Goal: Transaction & Acquisition: Purchase product/service

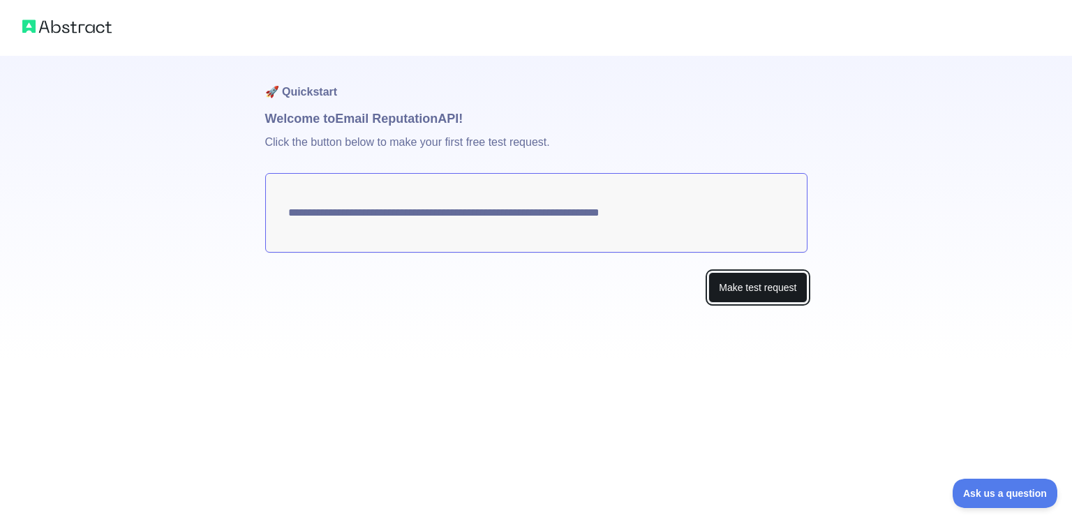
click at [733, 288] on button "Make test request" at bounding box center [757, 287] width 98 height 31
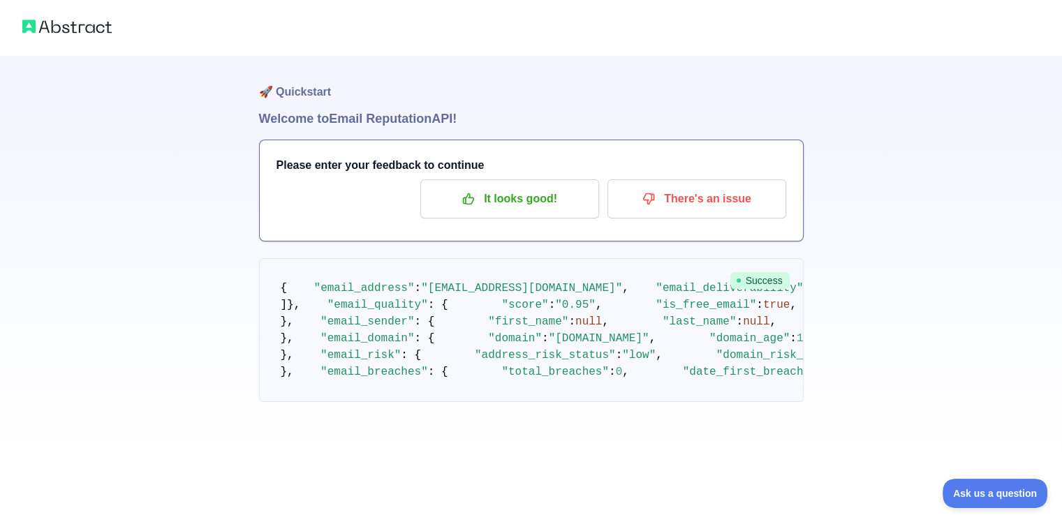
click at [237, 186] on div "🚀 Quickstart Welcome to Email Reputation API! Please enter your feedback to con…" at bounding box center [531, 229] width 1062 height 458
click at [629, 306] on pre "{ "email_address" : "[EMAIL_ADDRESS][DOMAIN_NAME]" , "email_deliverability" : {…" at bounding box center [531, 330] width 544 height 144
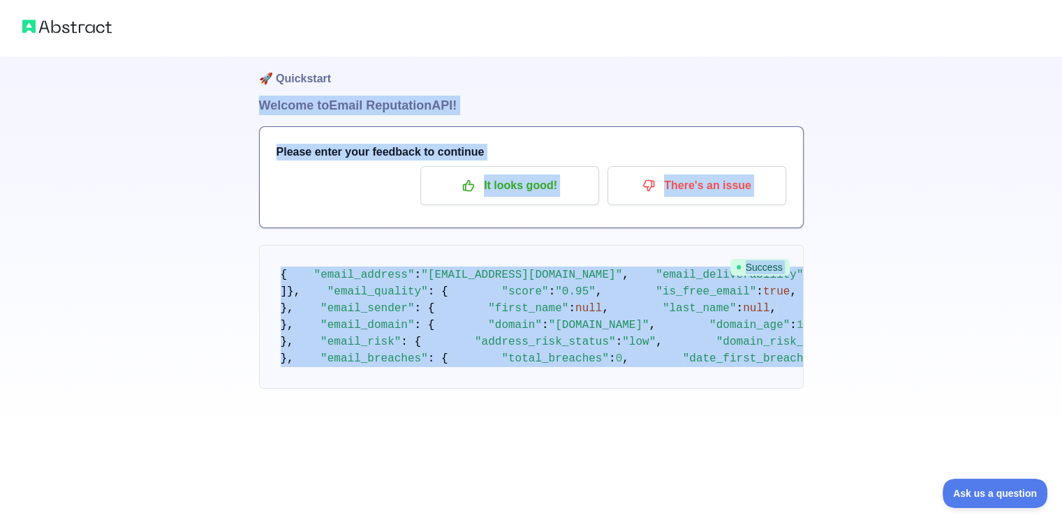
scroll to position [0, 0]
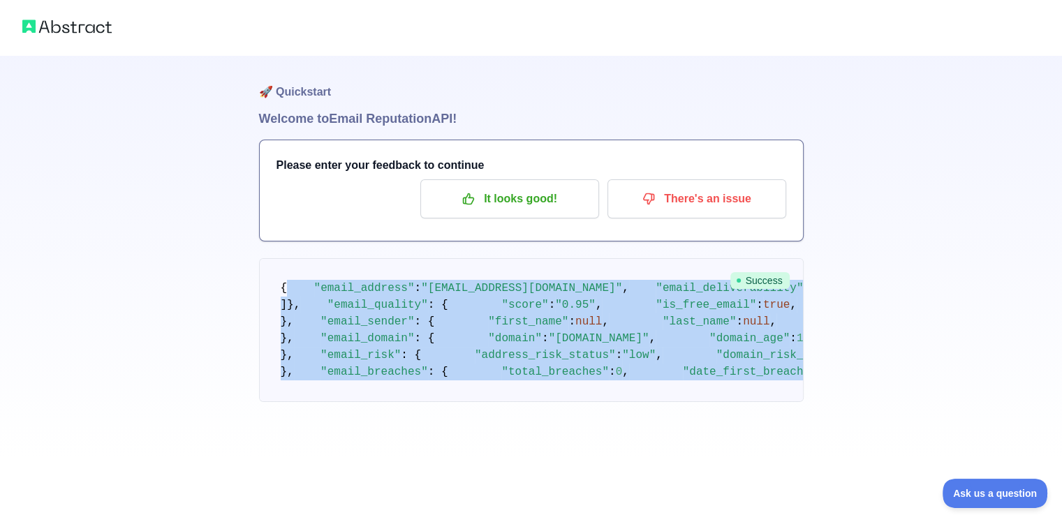
drag, startPoint x: 307, startPoint y: 436, endPoint x: 310, endPoint y: 274, distance: 161.9
click at [310, 274] on pre "{ "email_address" : "[EMAIL_ADDRESS][DOMAIN_NAME]" , "email_deliverability" : {…" at bounding box center [531, 330] width 544 height 144
copy code "{ "email_address" : "[EMAIL_ADDRESS][DOMAIN_NAME]" , "email_deliverability" : {…"
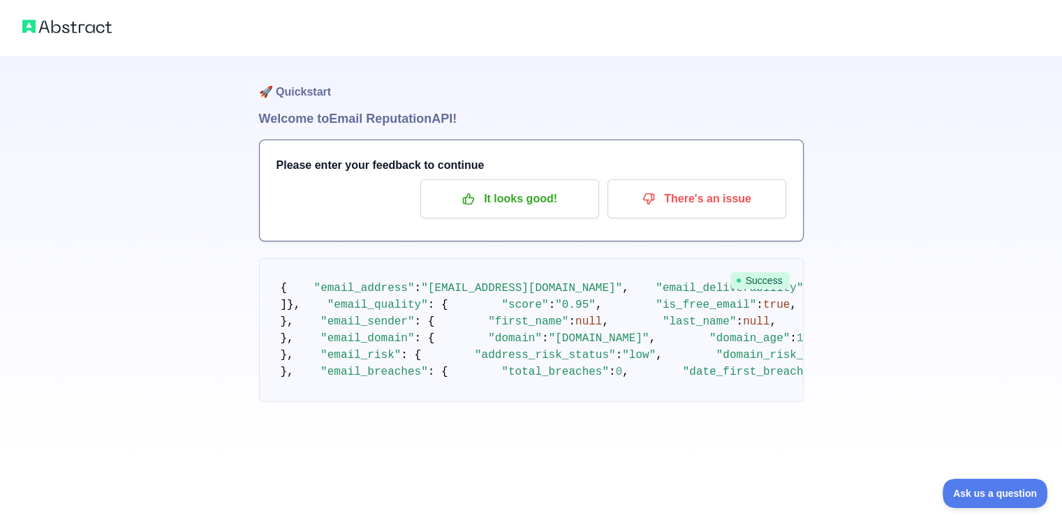
click at [226, 114] on div "🚀 Quickstart Welcome to Email Reputation API! Please enter your feedback to con…" at bounding box center [531, 229] width 1062 height 458
click at [545, 200] on p "It looks good!" at bounding box center [510, 199] width 158 height 24
